Goal: Answer question/provide support

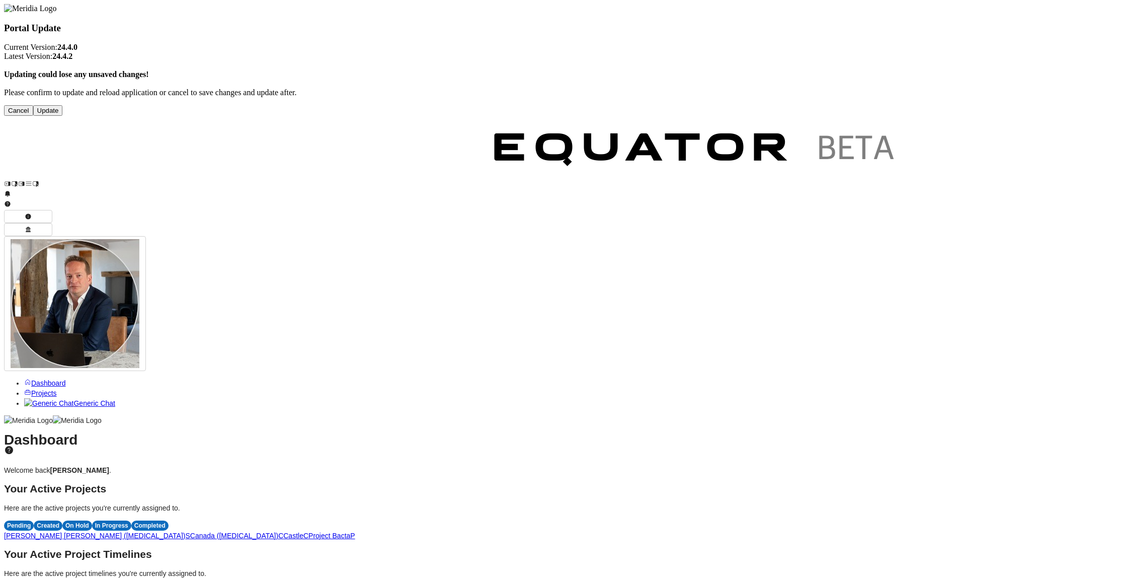
click at [63, 116] on button "Update" at bounding box center [48, 110] width 30 height 11
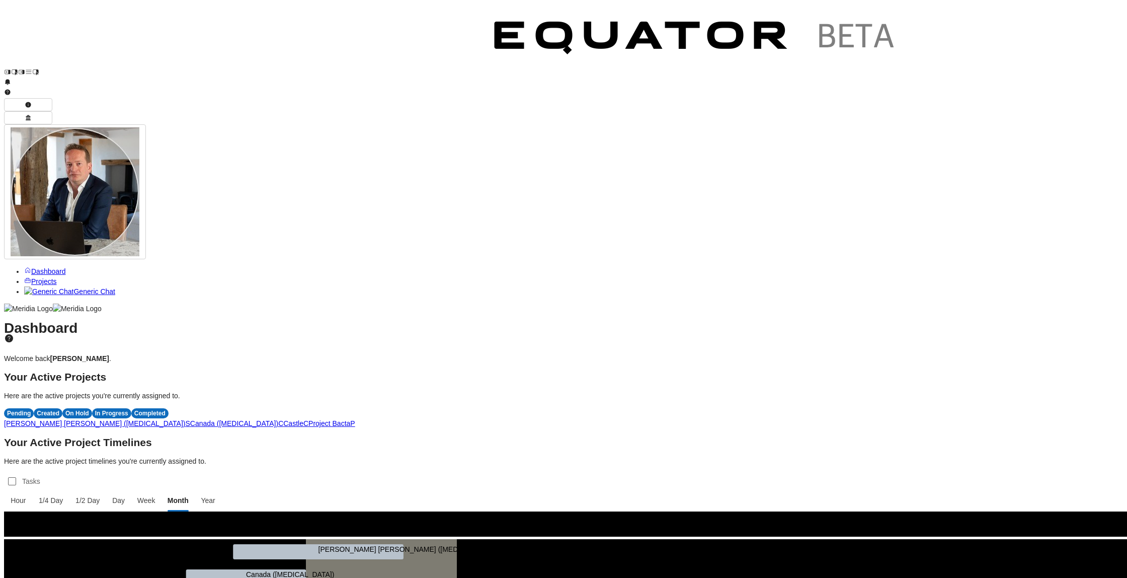
click at [355, 419] on span "P" at bounding box center [352, 423] width 5 height 8
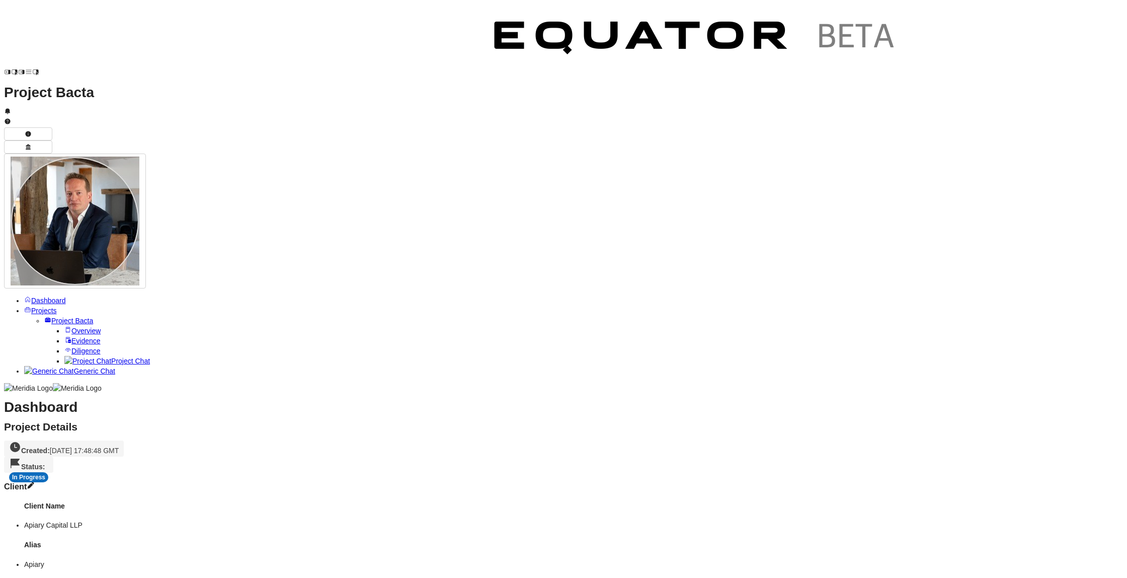
scroll to position [358, 0]
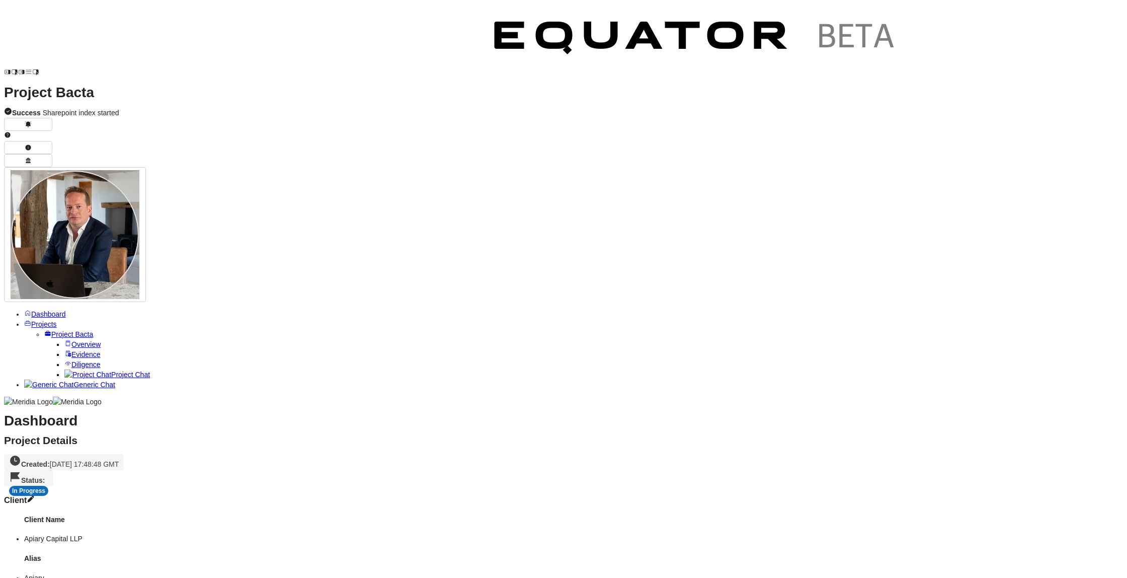
scroll to position [318, 0]
click at [111, 370] on span "Project Chat" at bounding box center [130, 374] width 39 height 8
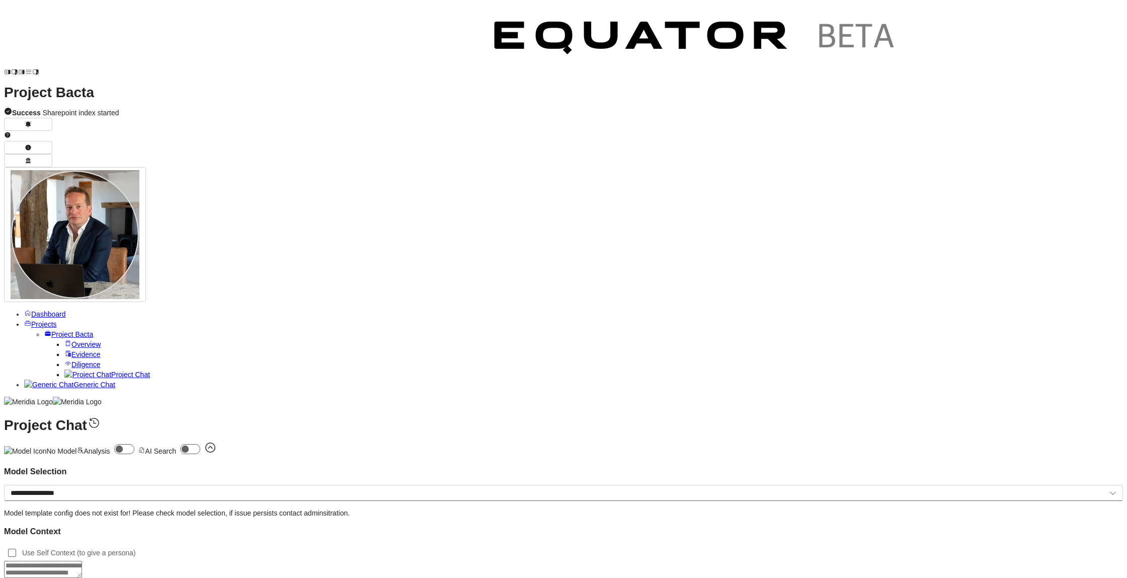
click at [82, 561] on textarea at bounding box center [43, 569] width 78 height 17
type textarea "**********"
paste textarea "**********"
type textarea "**********"
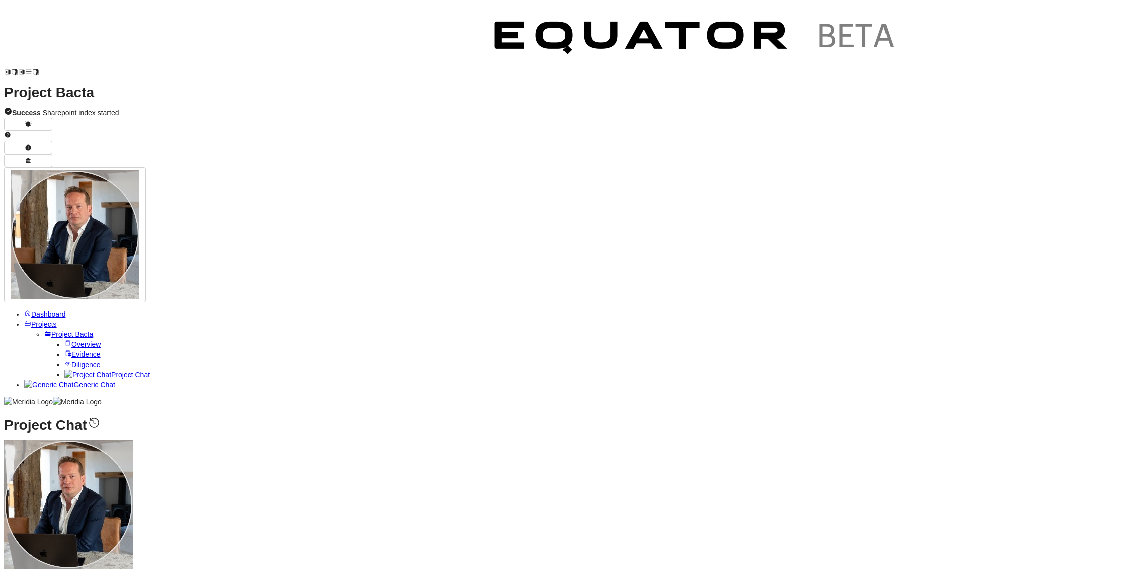
click at [72, 350] on span "Evidence" at bounding box center [85, 354] width 29 height 8
click at [71, 360] on span "Diligence" at bounding box center [85, 364] width 29 height 8
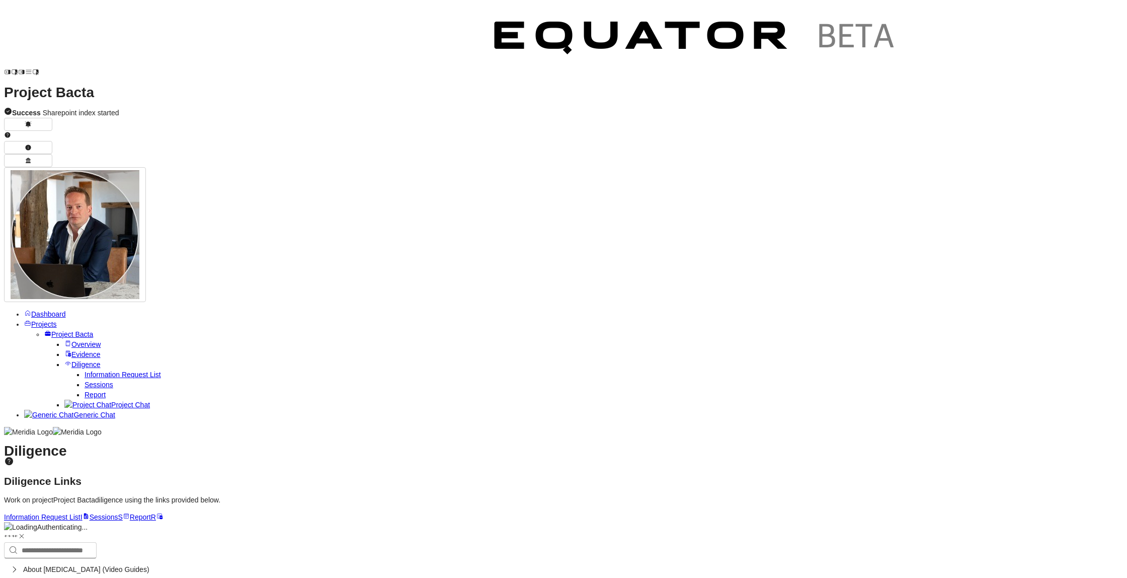
click at [85, 391] on span "Report" at bounding box center [95, 395] width 21 height 8
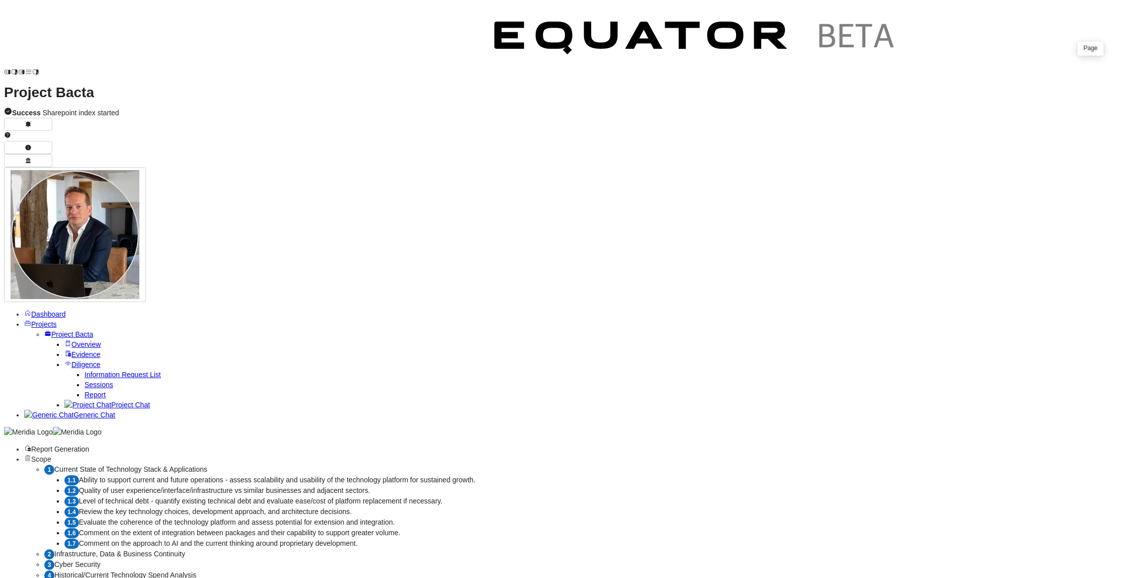
select select "*******"
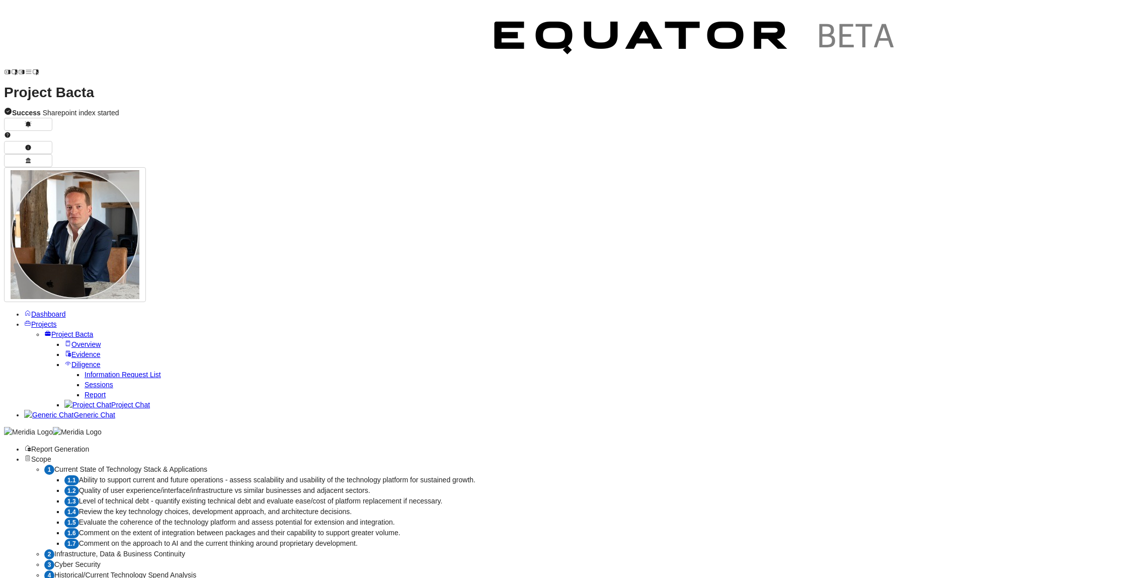
drag, startPoint x: 388, startPoint y: 228, endPoint x: 770, endPoint y: 237, distance: 382.6
drag, startPoint x: 372, startPoint y: 235, endPoint x: 501, endPoint y: 235, distance: 128.8
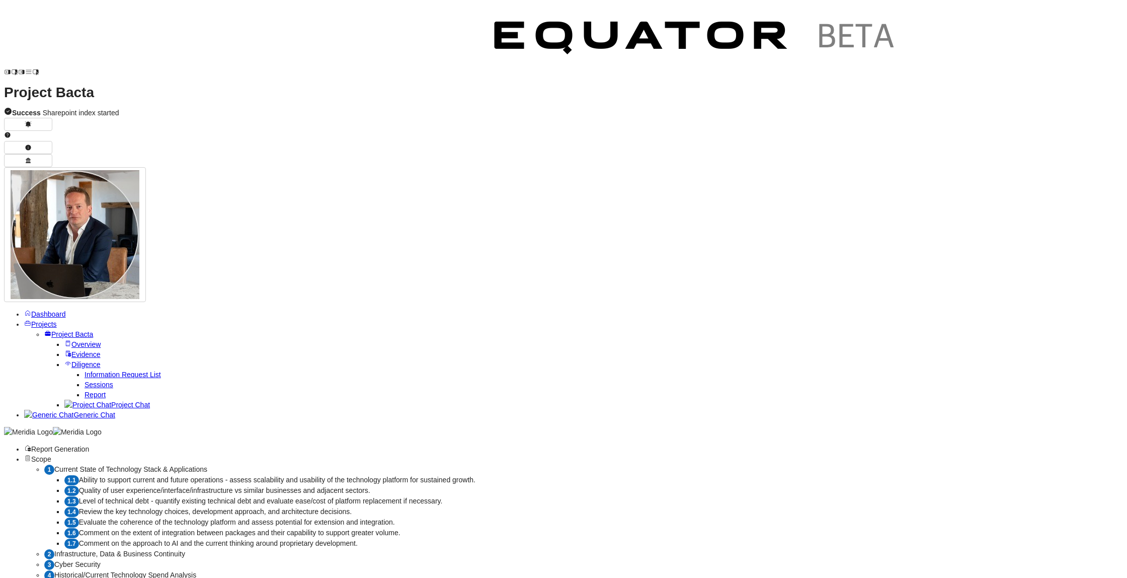
scroll to position [67, 0]
drag, startPoint x: 415, startPoint y: 248, endPoint x: 700, endPoint y: 252, distance: 285.4
drag, startPoint x: 379, startPoint y: 290, endPoint x: 844, endPoint y: 302, distance: 464.7
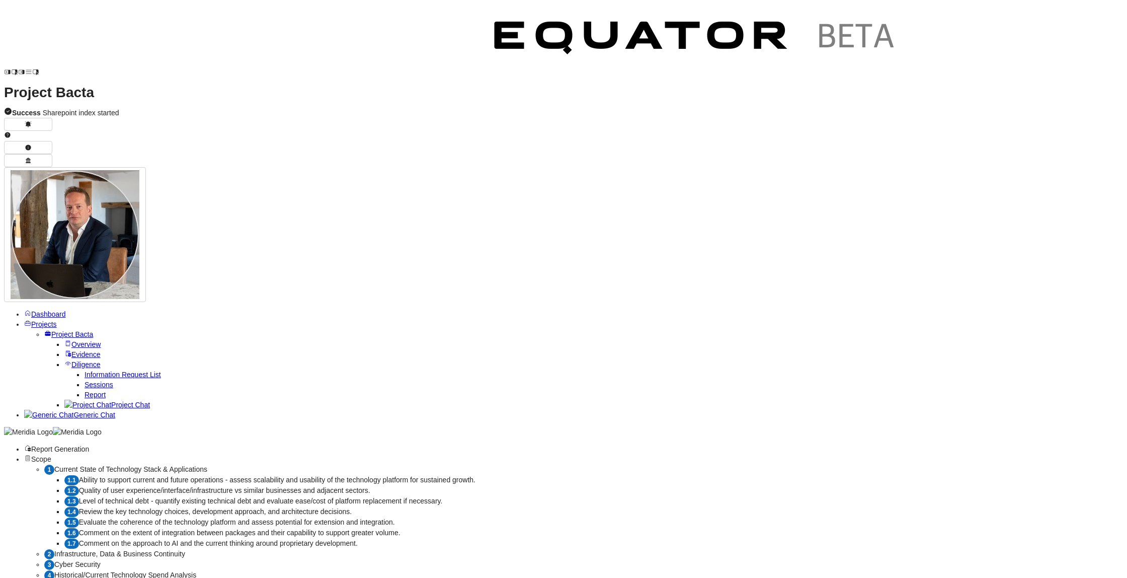
drag, startPoint x: 402, startPoint y: 320, endPoint x: 699, endPoint y: 337, distance: 296.9
drag, startPoint x: 385, startPoint y: 316, endPoint x: 830, endPoint y: 319, distance: 444.9
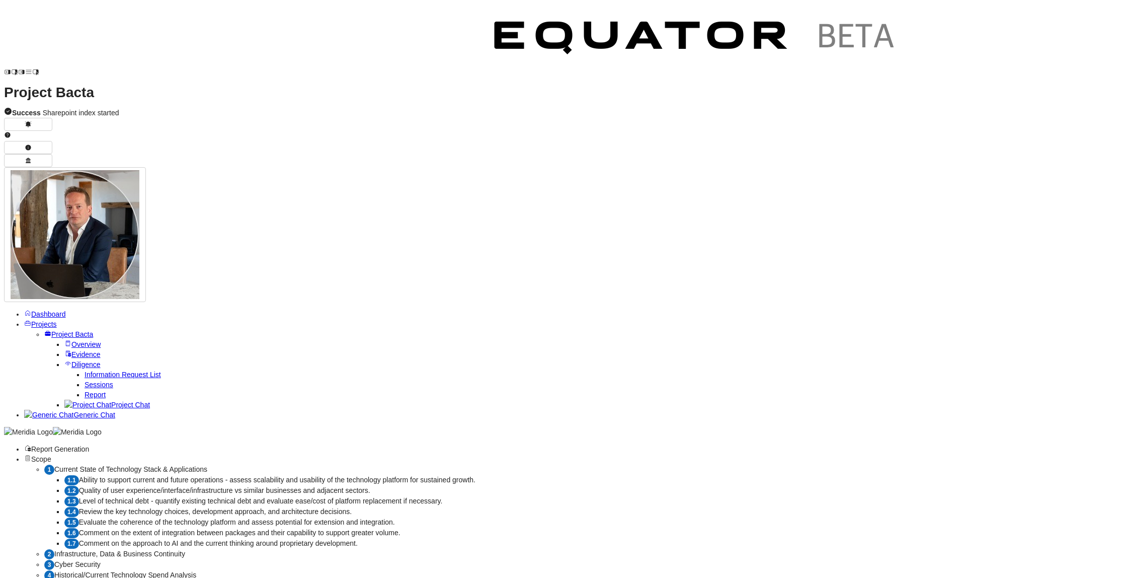
drag, startPoint x: 384, startPoint y: 350, endPoint x: 724, endPoint y: 361, distance: 339.9
drag, startPoint x: 377, startPoint y: 383, endPoint x: 697, endPoint y: 392, distance: 319.2
drag, startPoint x: 401, startPoint y: 411, endPoint x: 639, endPoint y: 422, distance: 237.8
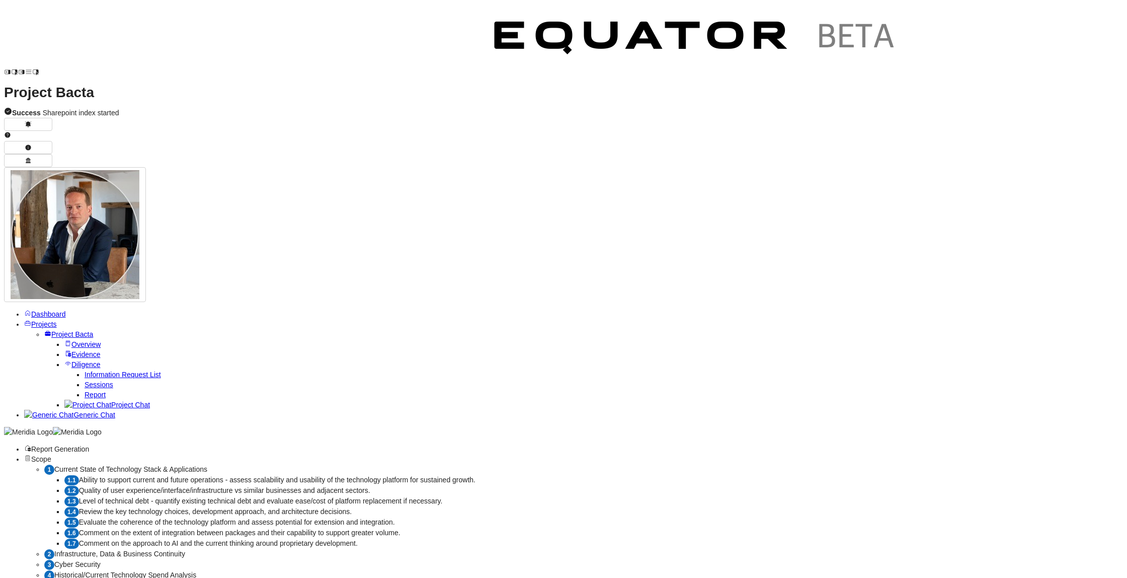
click at [111, 401] on span "Project Chat" at bounding box center [130, 405] width 39 height 8
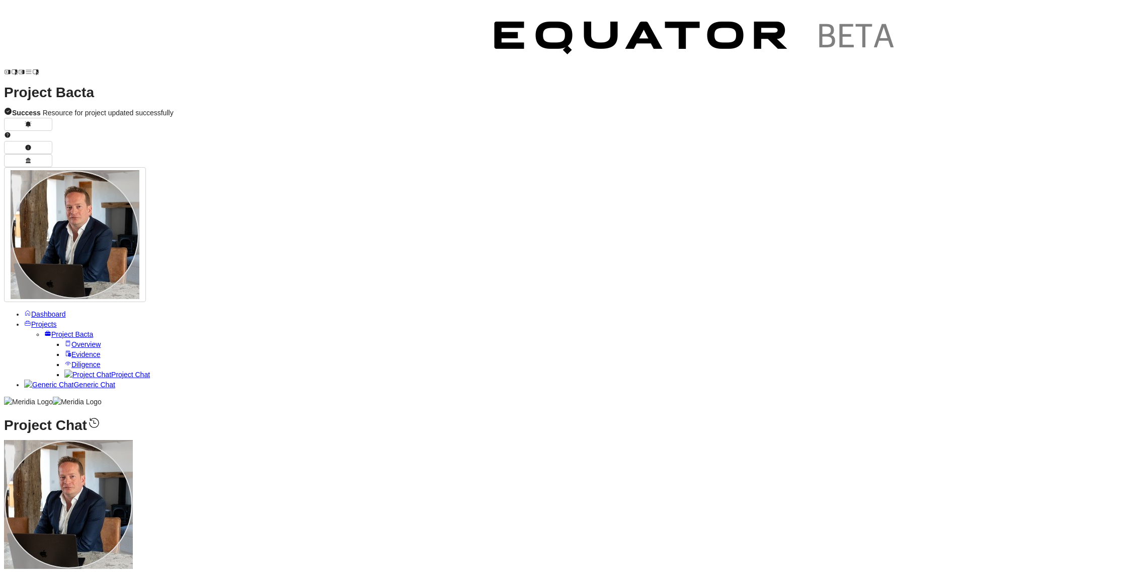
click at [1069, 477] on span "Clear Chat Sesssion" at bounding box center [1084, 478] width 96 height 10
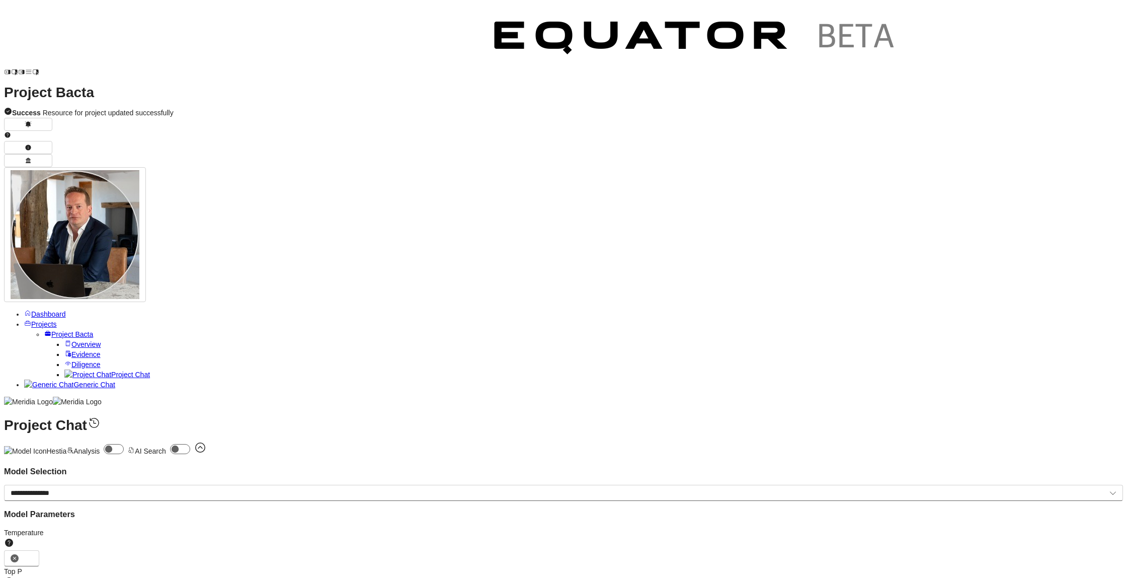
click at [1071, 533] on span "Temp Prompt Document + 0" at bounding box center [1084, 529] width 96 height 10
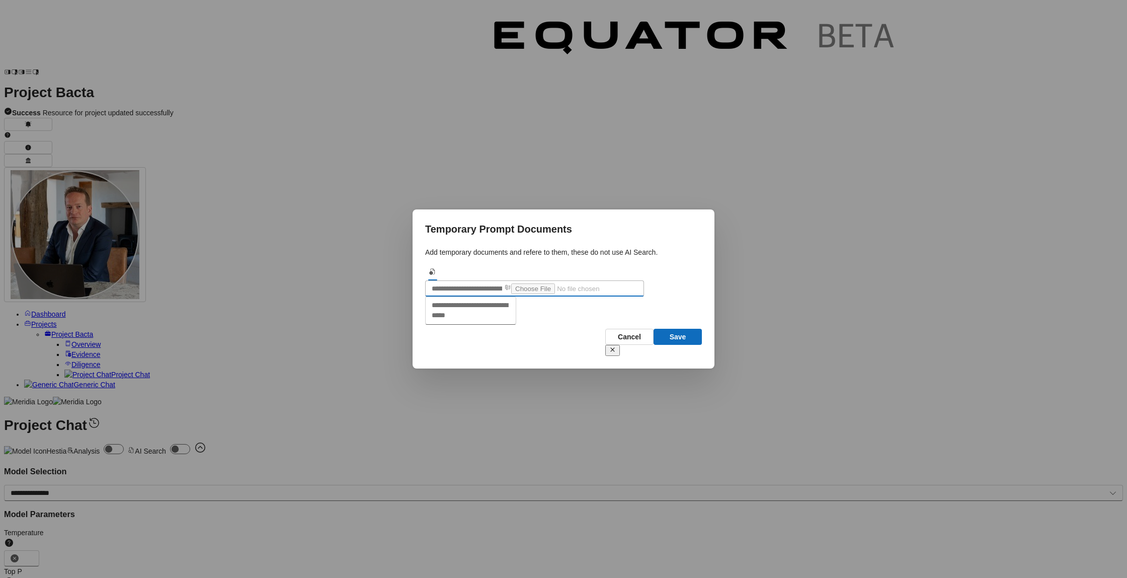
click at [503, 281] on input "text" at bounding box center [465, 288] width 78 height 15
type input "******"
click at [474, 310] on textarea at bounding box center [471, 310] width 90 height 26
paste textarea "**********"
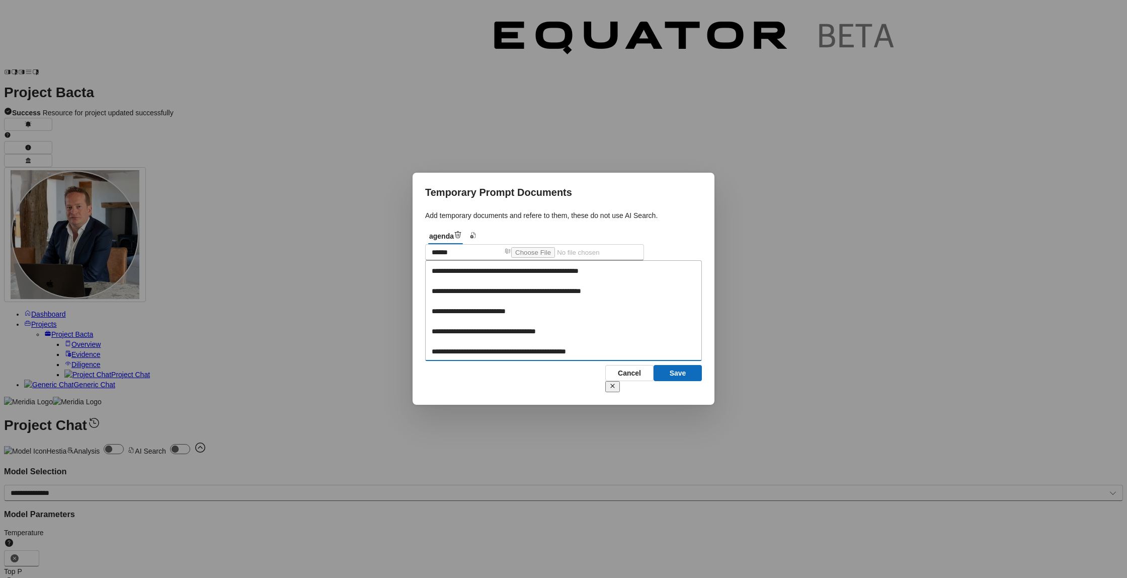
type textarea "**********"
click at [698, 398] on div "Temporary Prompt Documents Add temporary documents and refere to them, these do…" at bounding box center [564, 289] width 302 height 232
click at [689, 381] on button "Save" at bounding box center [678, 373] width 48 height 16
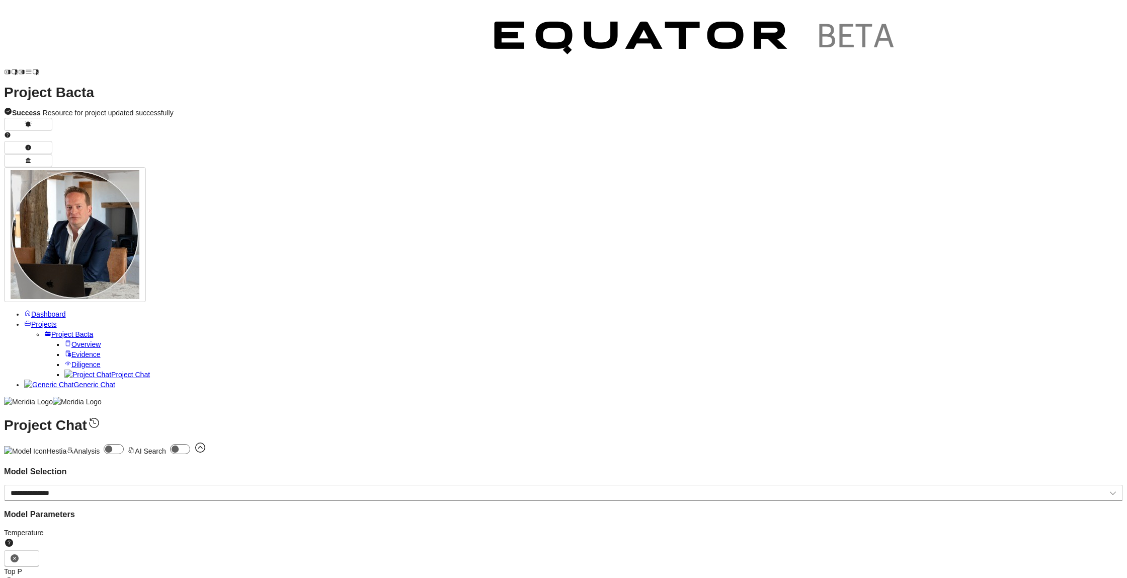
type textarea "**********"
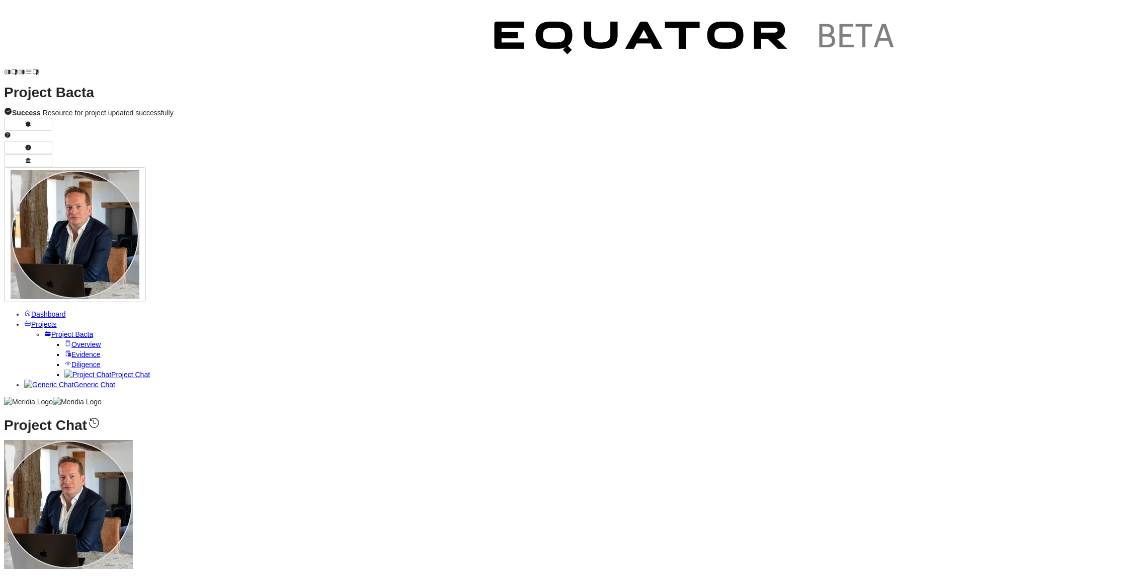
scroll to position [-693, 0]
drag, startPoint x: 239, startPoint y: 253, endPoint x: 482, endPoint y: 252, distance: 243.1
drag, startPoint x: 263, startPoint y: 267, endPoint x: 410, endPoint y: 270, distance: 147.0
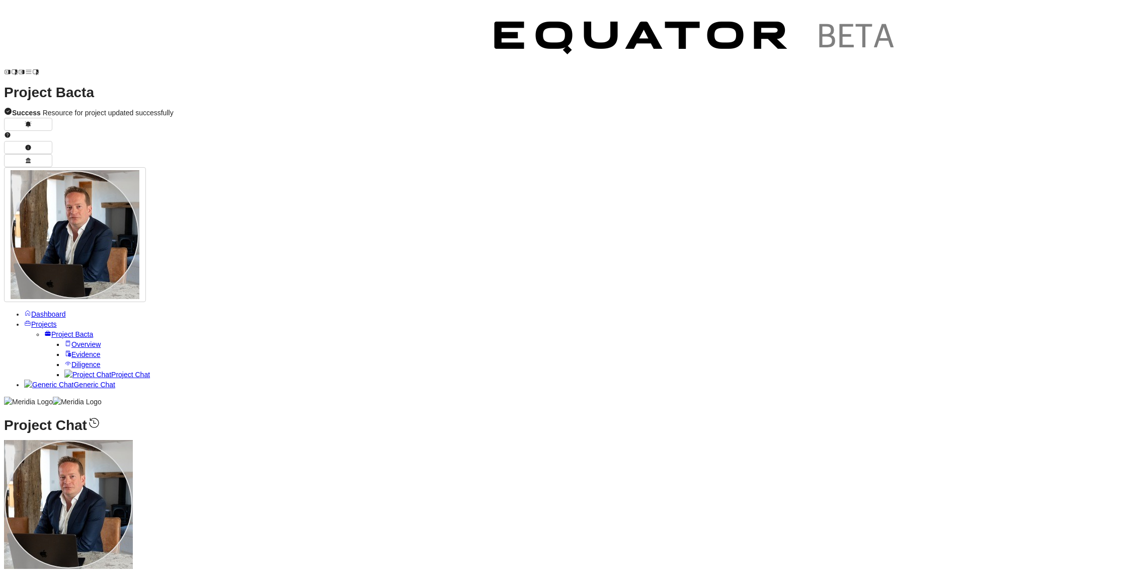
drag, startPoint x: 252, startPoint y: 312, endPoint x: 290, endPoint y: 312, distance: 38.3
drag, startPoint x: 249, startPoint y: 327, endPoint x: 293, endPoint y: 327, distance: 44.8
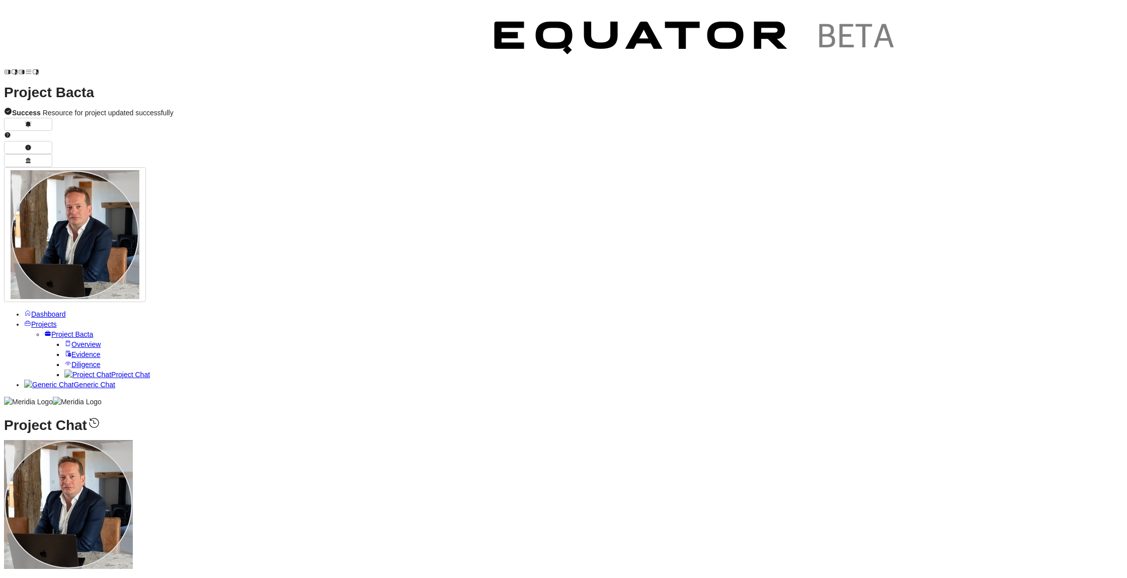
drag, startPoint x: 243, startPoint y: 340, endPoint x: 292, endPoint y: 340, distance: 48.8
drag, startPoint x: 244, startPoint y: 351, endPoint x: 309, endPoint y: 353, distance: 64.9
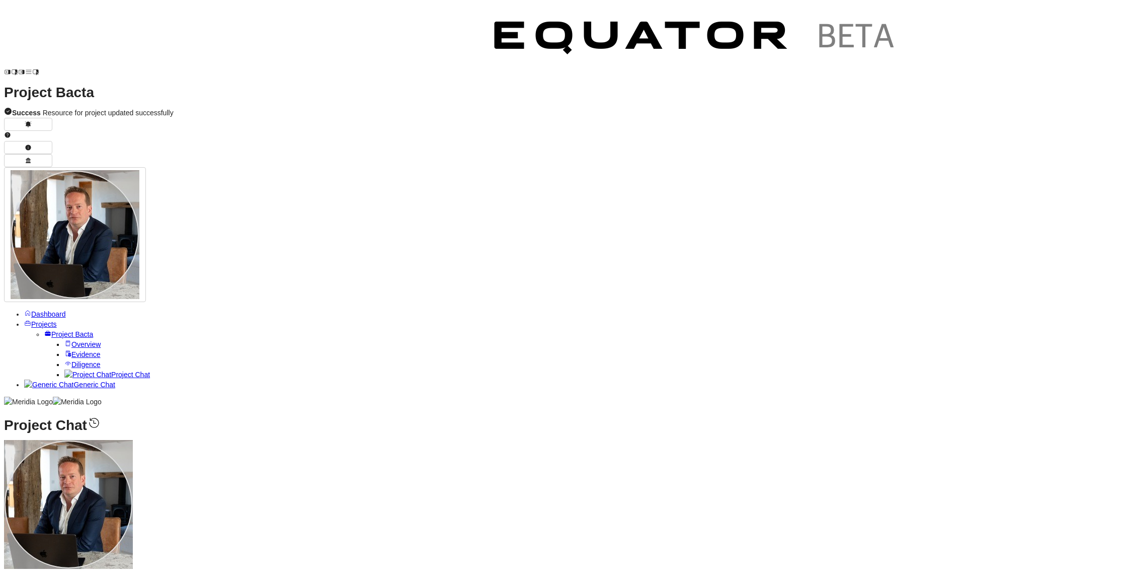
drag, startPoint x: 259, startPoint y: 370, endPoint x: 436, endPoint y: 376, distance: 176.7
drag, startPoint x: 273, startPoint y: 335, endPoint x: 403, endPoint y: 329, distance: 129.5
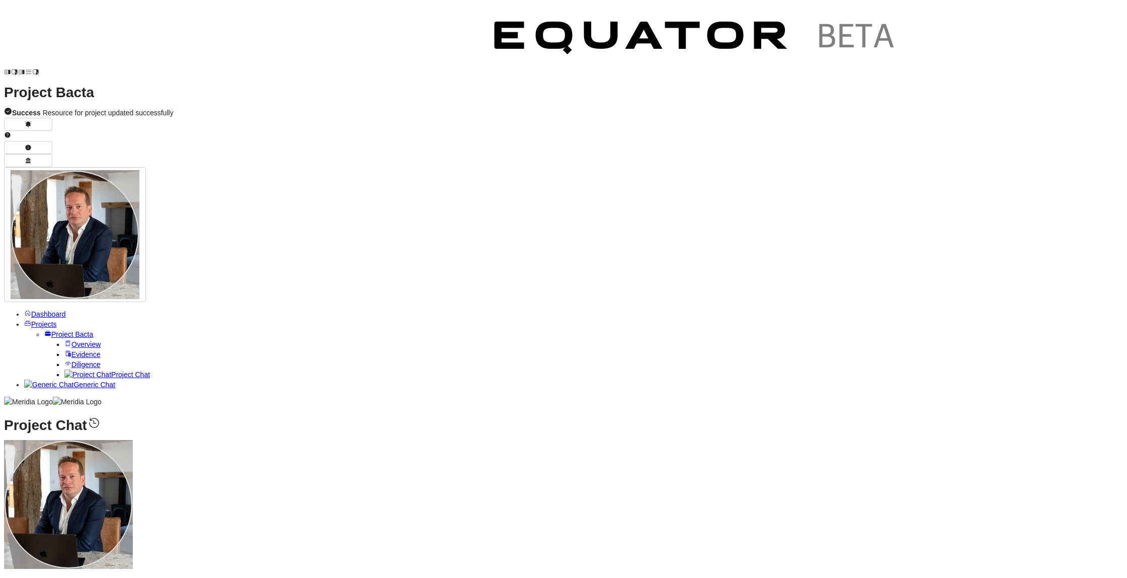
drag, startPoint x: 252, startPoint y: 347, endPoint x: 391, endPoint y: 350, distance: 138.9
drag, startPoint x: 250, startPoint y: 320, endPoint x: 372, endPoint y: 328, distance: 122.5
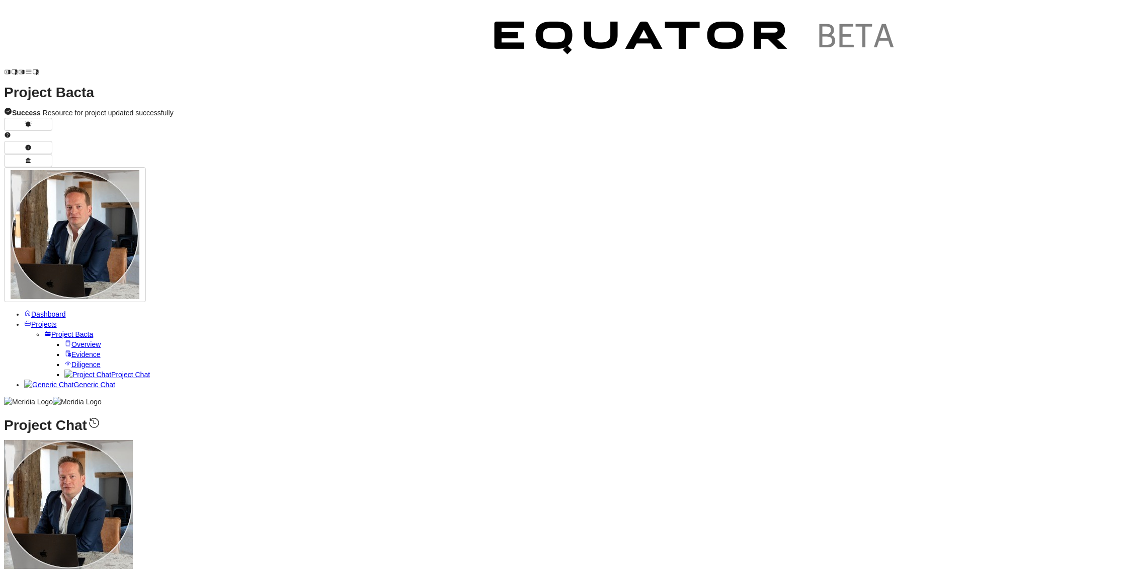
drag, startPoint x: 322, startPoint y: 339, endPoint x: 311, endPoint y: 345, distance: 12.6
drag, startPoint x: 342, startPoint y: 206, endPoint x: 432, endPoint y: 206, distance: 90.1
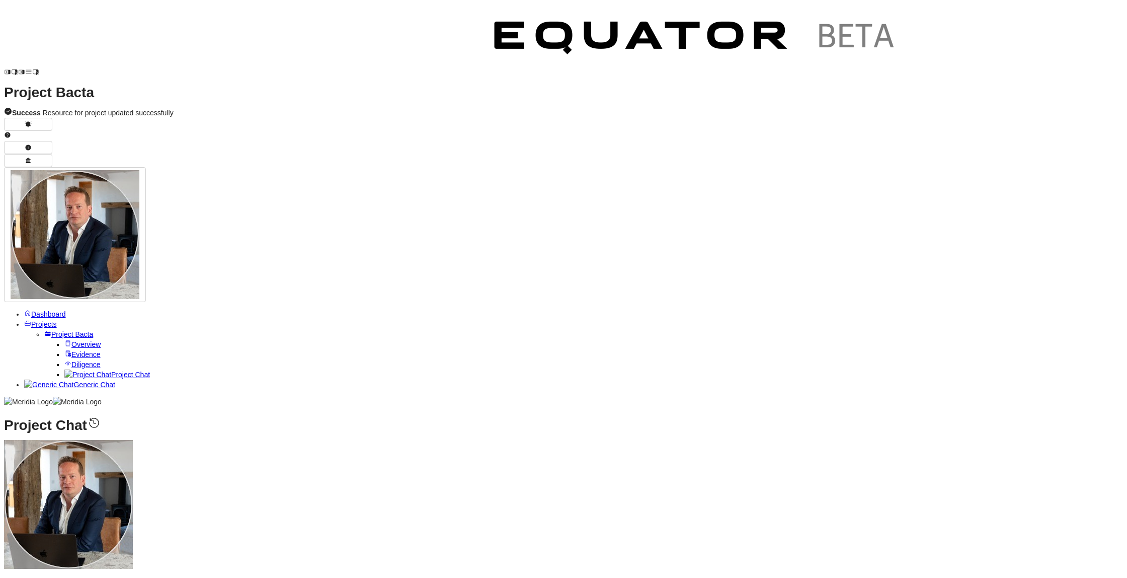
drag, startPoint x: 262, startPoint y: 221, endPoint x: 381, endPoint y: 221, distance: 119.3
drag, startPoint x: 245, startPoint y: 260, endPoint x: 361, endPoint y: 258, distance: 116.3
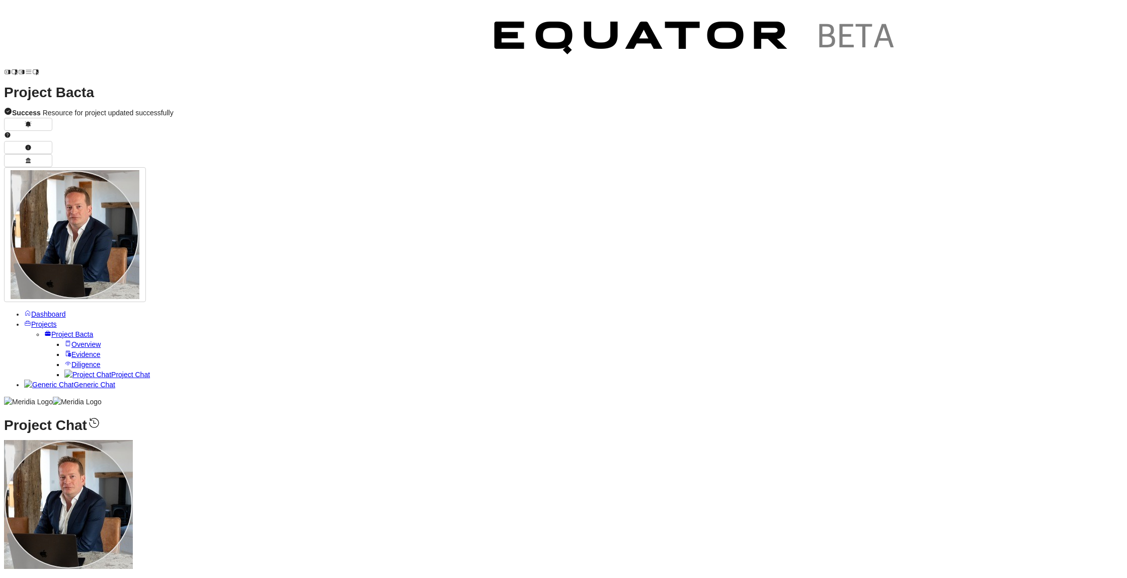
drag, startPoint x: 251, startPoint y: 270, endPoint x: 290, endPoint y: 271, distance: 39.3
drag, startPoint x: 252, startPoint y: 281, endPoint x: 364, endPoint y: 282, distance: 112.7
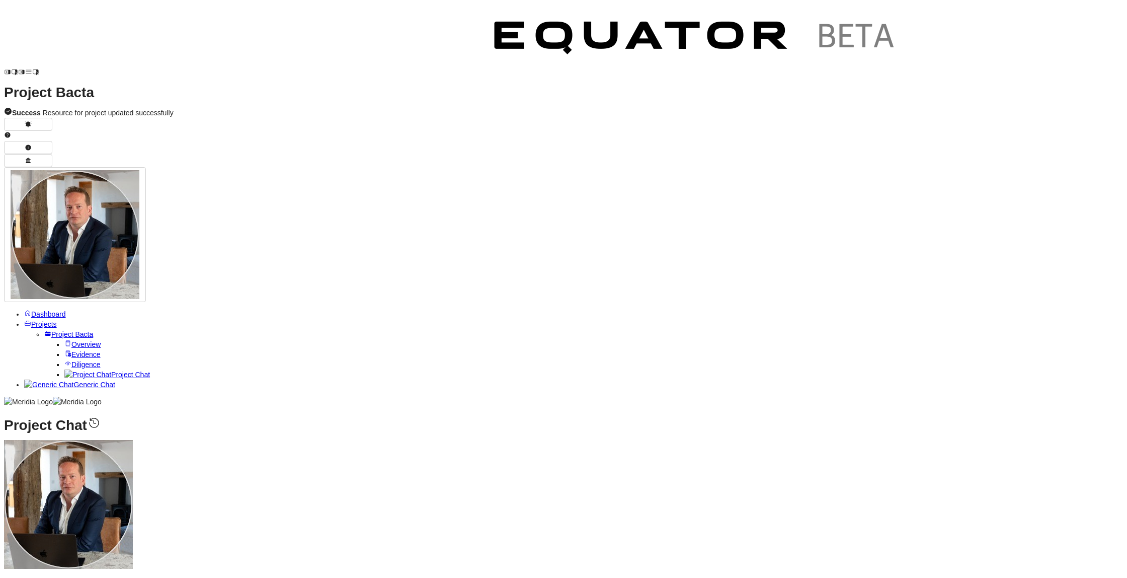
drag, startPoint x: 272, startPoint y: 270, endPoint x: 384, endPoint y: 272, distance: 111.8
drag, startPoint x: 275, startPoint y: 282, endPoint x: 374, endPoint y: 277, distance: 98.7
drag, startPoint x: 250, startPoint y: 296, endPoint x: 369, endPoint y: 295, distance: 119.3
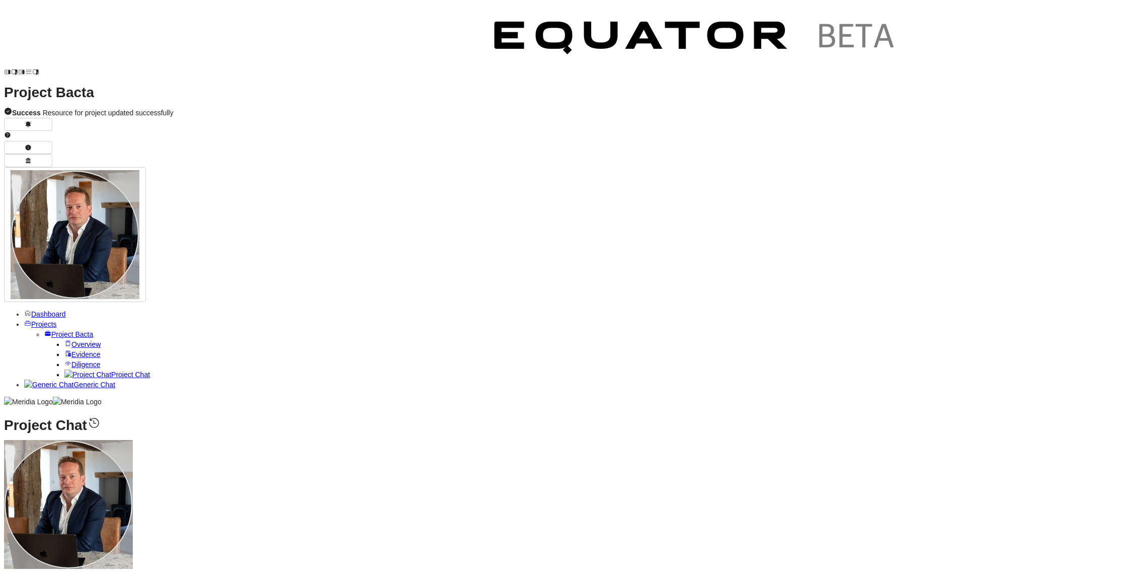
drag, startPoint x: 259, startPoint y: 272, endPoint x: 470, endPoint y: 280, distance: 211.5
drag, startPoint x: 303, startPoint y: 290, endPoint x: 332, endPoint y: 291, distance: 28.7
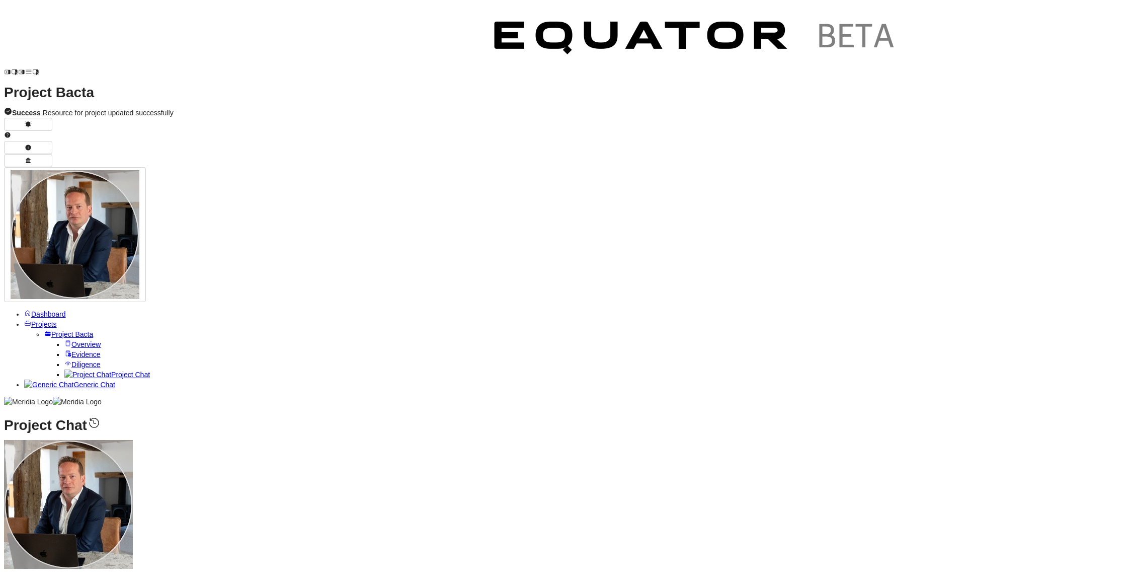
drag, startPoint x: 299, startPoint y: 305, endPoint x: 336, endPoint y: 311, distance: 37.7
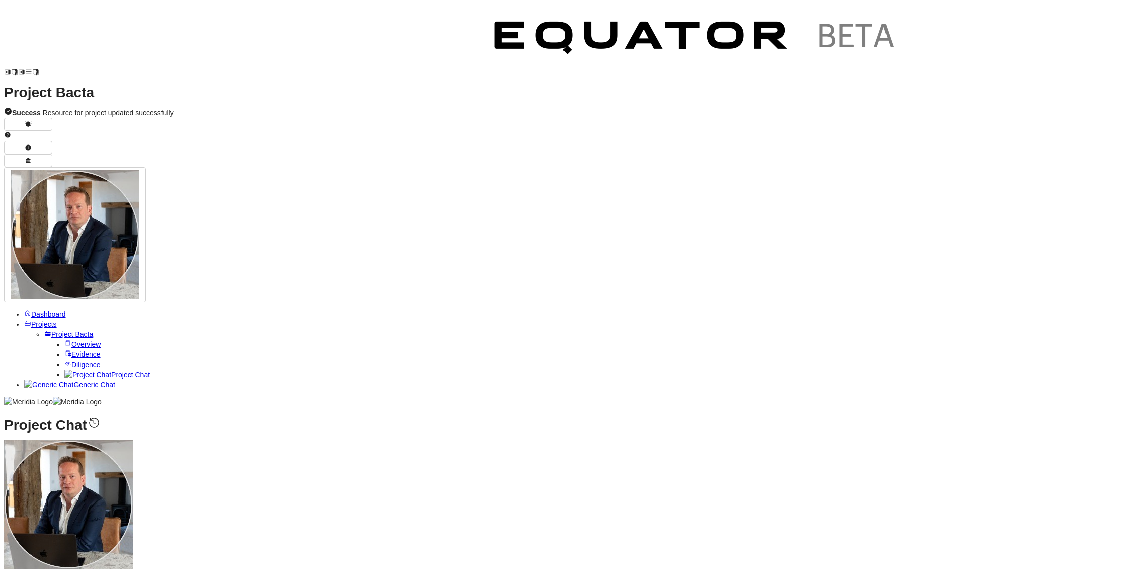
type textarea "**********"
drag, startPoint x: 294, startPoint y: 201, endPoint x: 326, endPoint y: 200, distance: 31.7
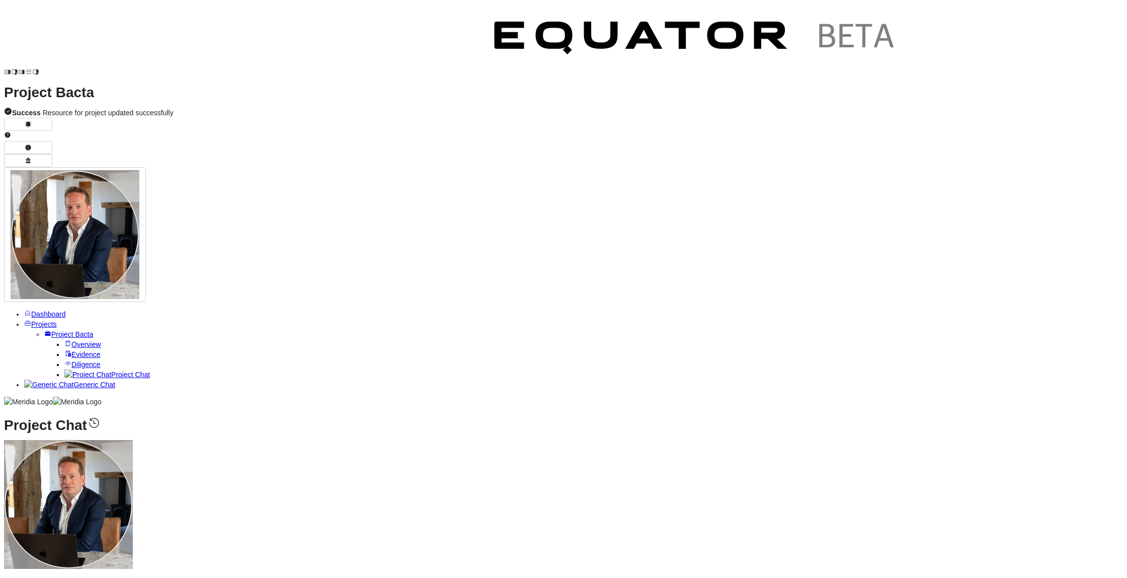
drag, startPoint x: 308, startPoint y: 212, endPoint x: 376, endPoint y: 214, distance: 68.0
drag, startPoint x: 287, startPoint y: 226, endPoint x: 348, endPoint y: 227, distance: 60.9
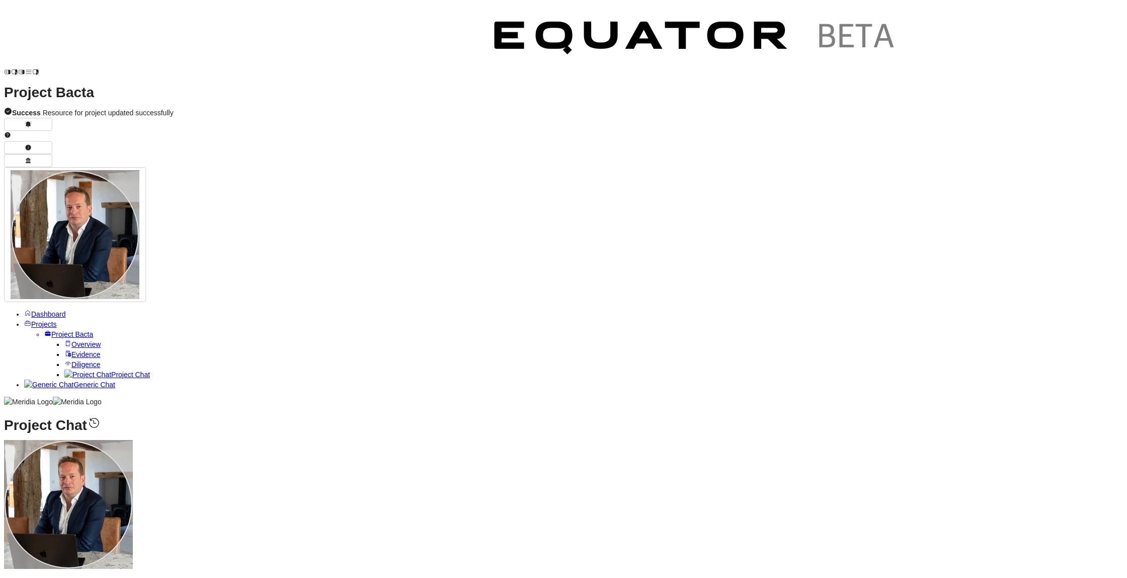
drag, startPoint x: 294, startPoint y: 236, endPoint x: 377, endPoint y: 243, distance: 83.3
drag, startPoint x: 269, startPoint y: 232, endPoint x: 407, endPoint y: 238, distance: 137.5
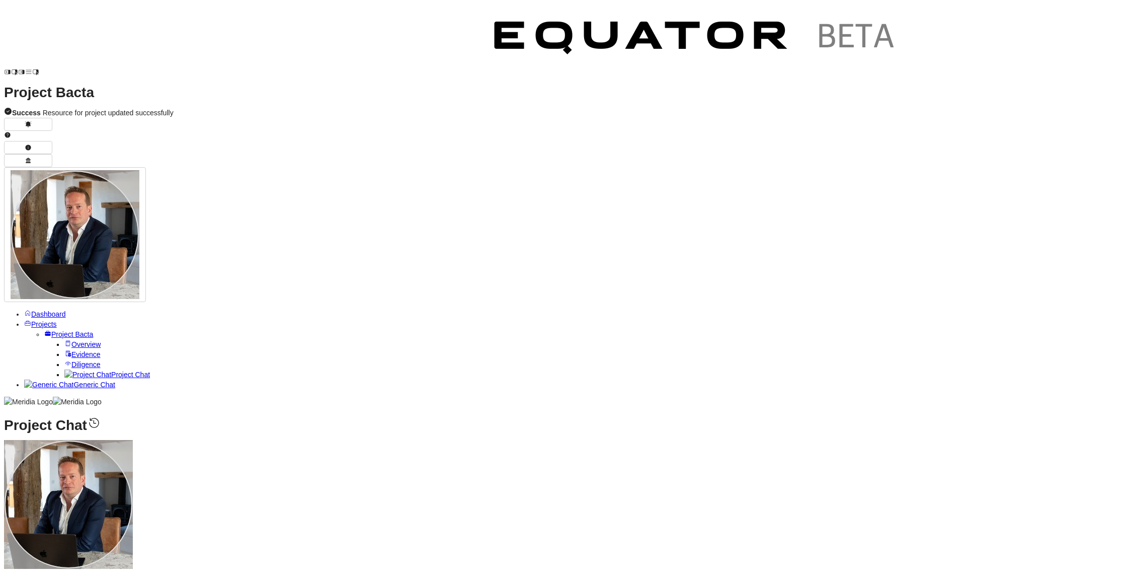
drag, startPoint x: 335, startPoint y: 246, endPoint x: 418, endPoint y: 253, distance: 83.3
drag, startPoint x: 278, startPoint y: 267, endPoint x: 340, endPoint y: 270, distance: 62.5
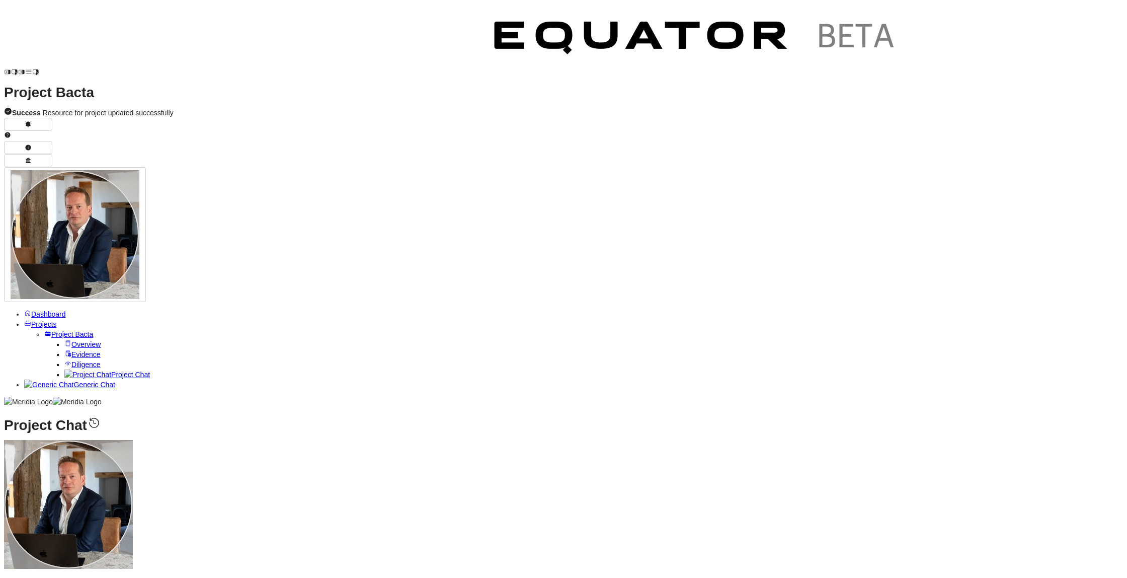
drag, startPoint x: 238, startPoint y: 300, endPoint x: 332, endPoint y: 299, distance: 94.1
drag, startPoint x: 317, startPoint y: 303, endPoint x: 425, endPoint y: 304, distance: 107.7
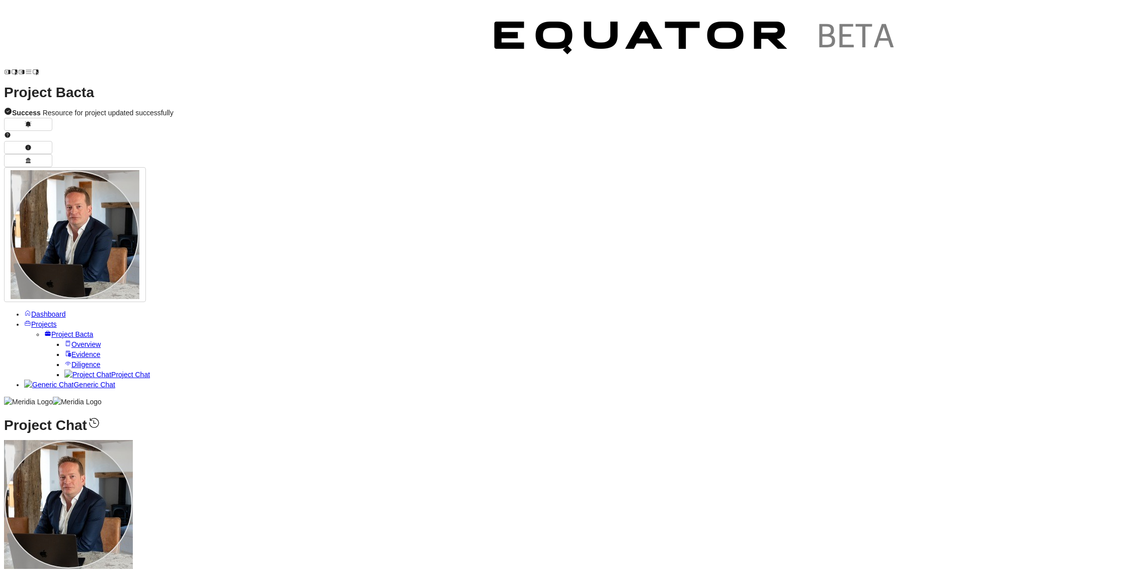
drag, startPoint x: 299, startPoint y: 318, endPoint x: 388, endPoint y: 317, distance: 89.1
drag, startPoint x: 311, startPoint y: 315, endPoint x: 391, endPoint y: 314, distance: 79.5
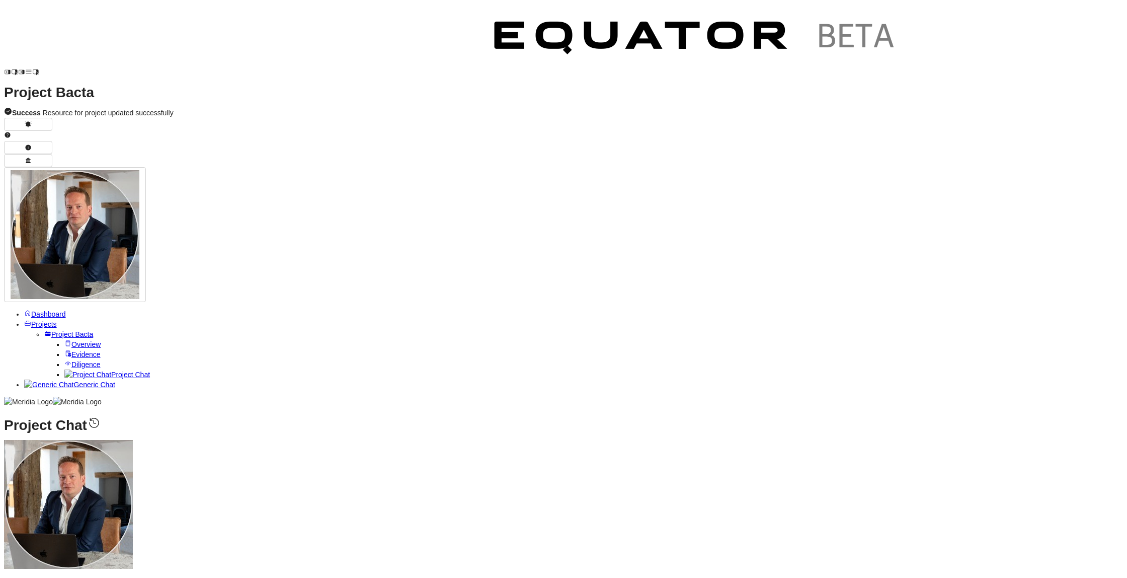
drag, startPoint x: 324, startPoint y: 328, endPoint x: 365, endPoint y: 328, distance: 41.3
